Goal: Task Accomplishment & Management: Manage account settings

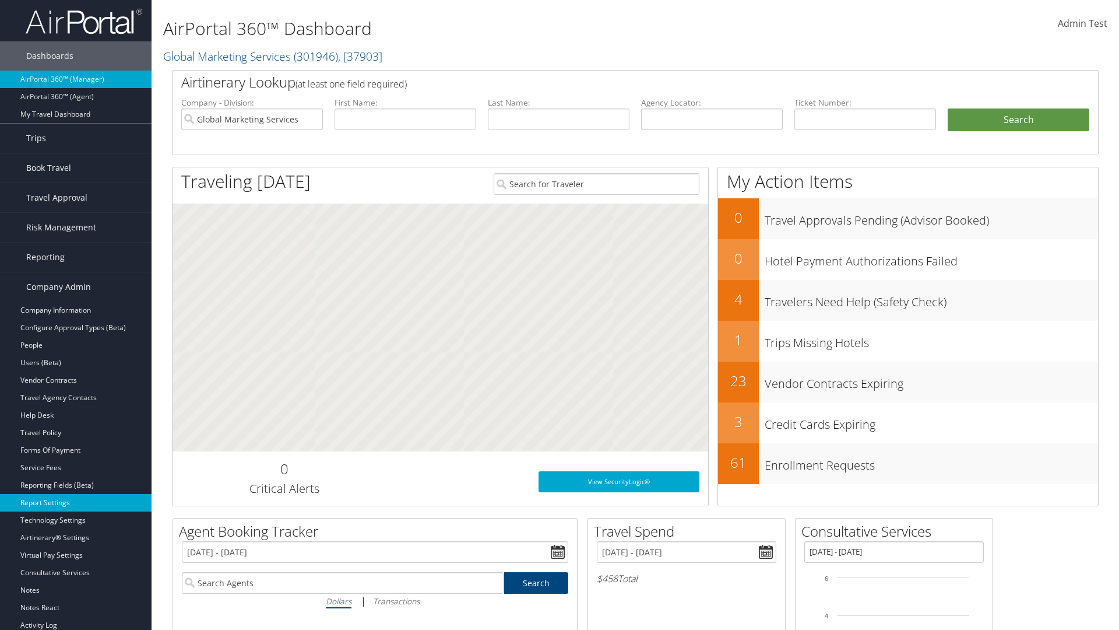
click at [76, 503] on link "Report Settings" at bounding box center [76, 502] width 152 height 17
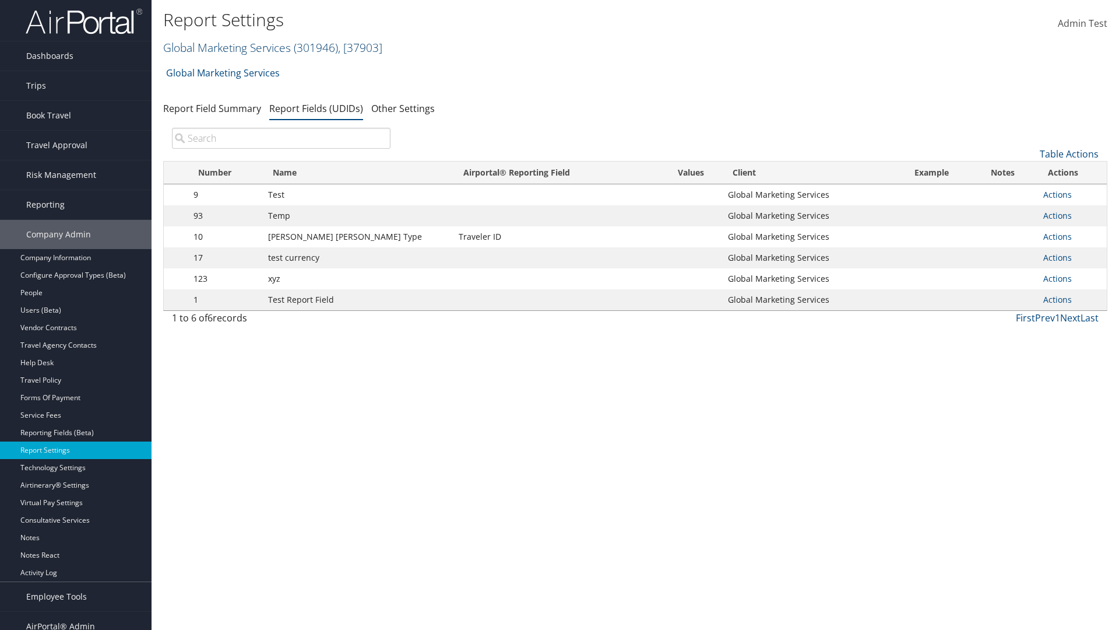
click at [226, 47] on link "Global Marketing Services ( 301946 ) , [ 37903 ]" at bounding box center [272, 48] width 219 height 16
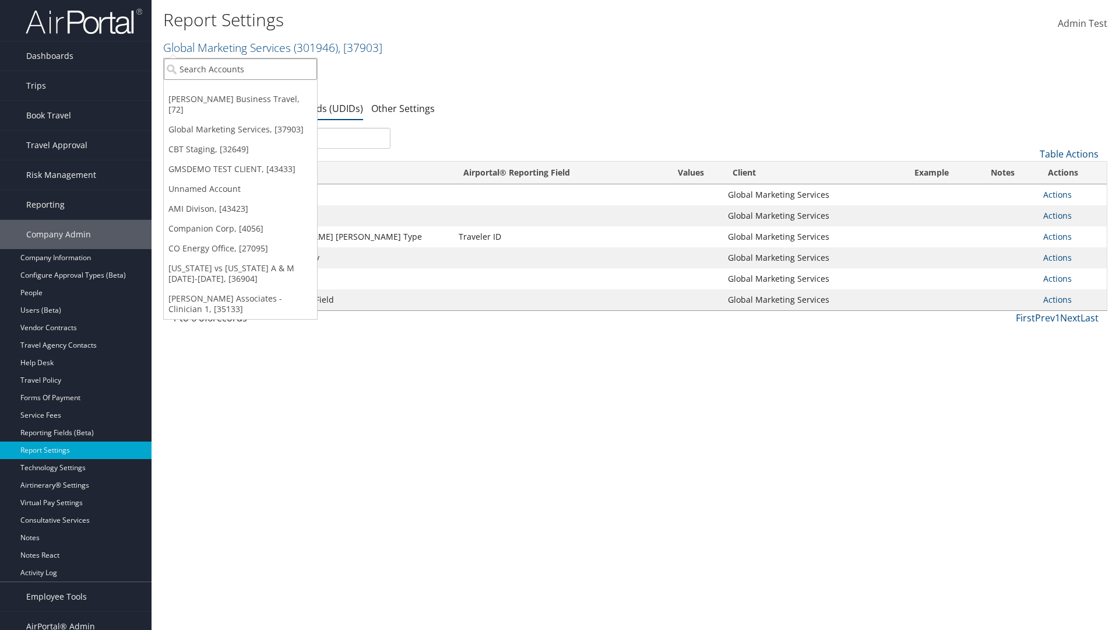
click at [240, 69] on input "search" at bounding box center [240, 69] width 153 height 22
type input "CBTSTG"
click at [240, 90] on div "CBT Staging (CBTSTG), [32649]" at bounding box center [240, 90] width 166 height 10
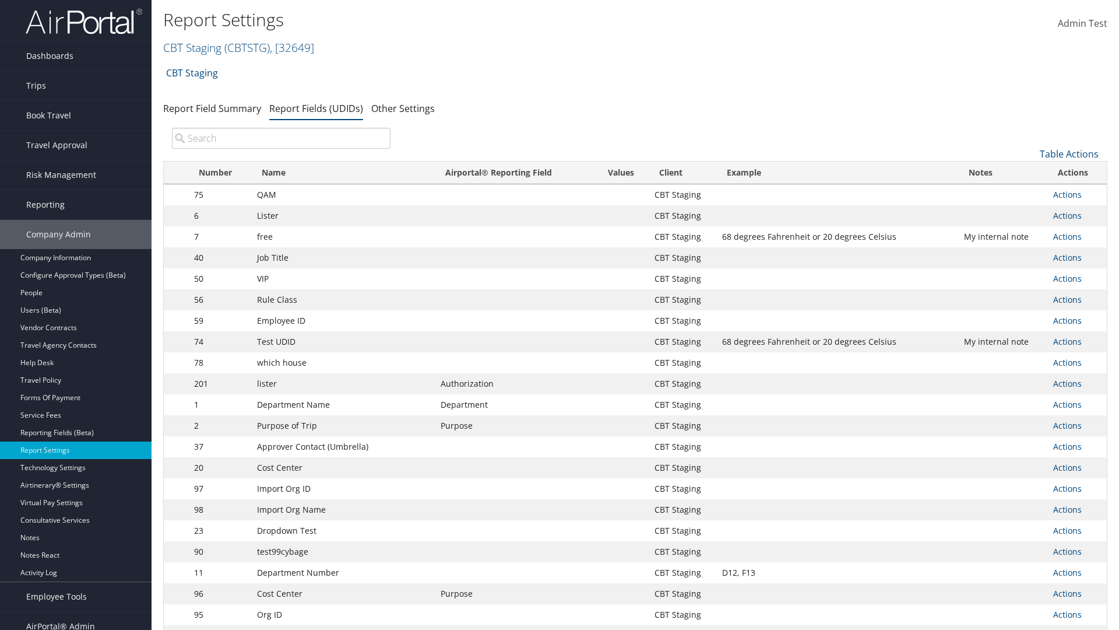
click at [281, 138] on input "search" at bounding box center [281, 138] width 219 height 21
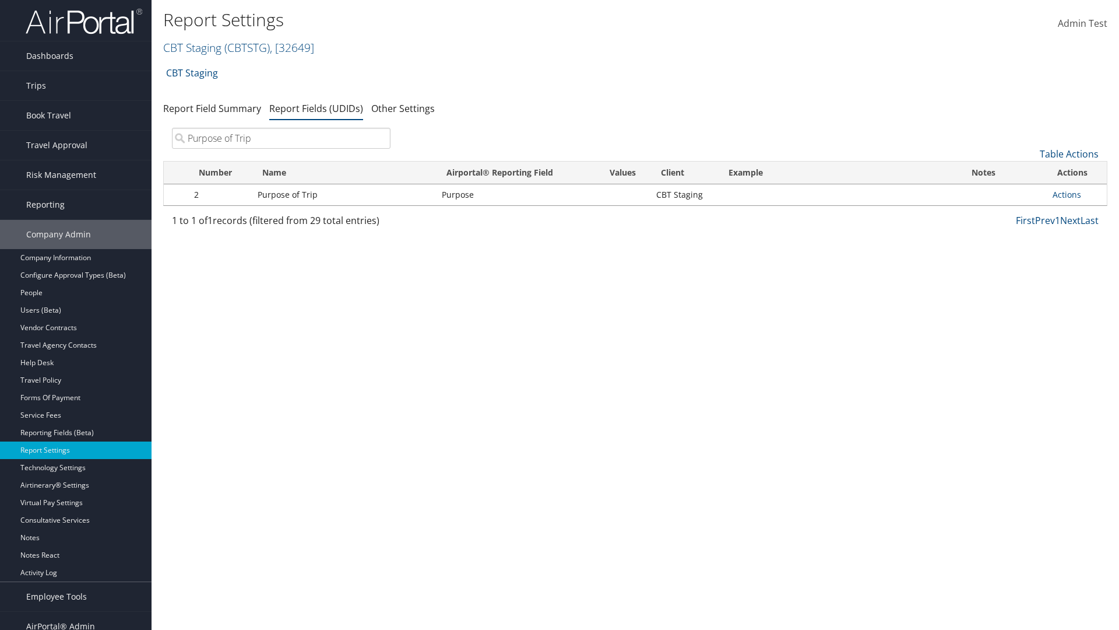
type input "Purpose of Trip"
click at [1067, 194] on link "Actions" at bounding box center [1067, 194] width 29 height 11
click at [0, 0] on link "Edit" at bounding box center [0, 0] width 0 height 0
select select "20"
select select "both"
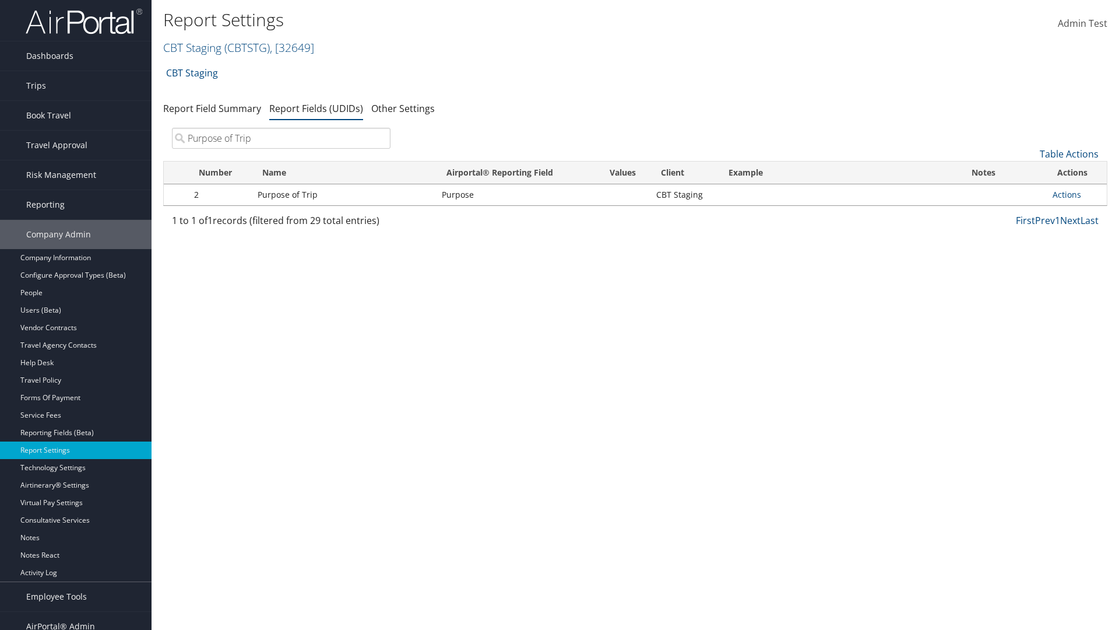
select select "trip"
